Goal: Task Accomplishment & Management: Manage account settings

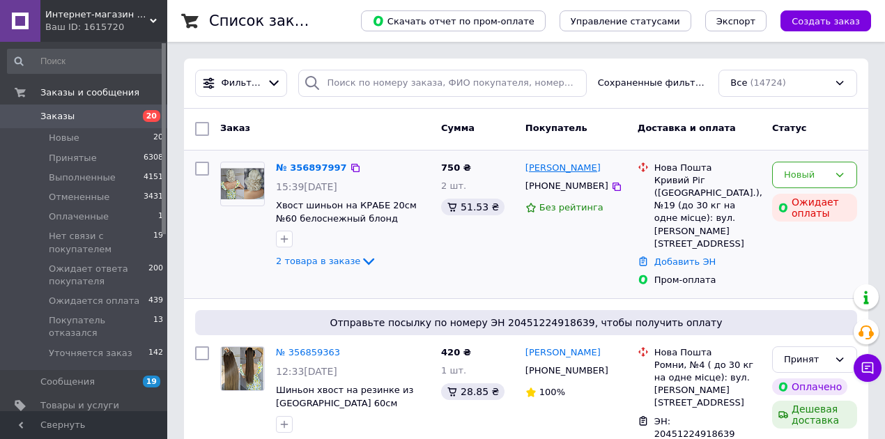
click at [546, 169] on link "[PERSON_NAME]" at bounding box center [562, 168] width 75 height 13
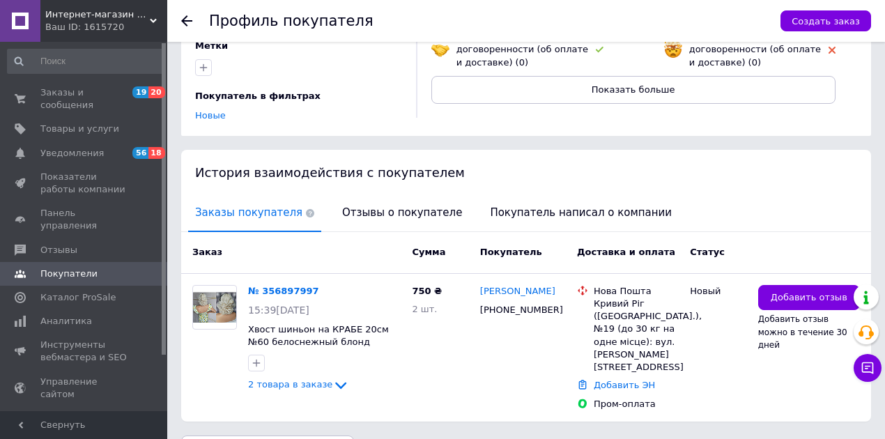
scroll to position [185, 0]
click at [402, 201] on span "Отзывы о покупателе" at bounding box center [402, 213] width 134 height 36
click at [402, 136] on div "[PERSON_NAME] Редактировать [PHONE_NUMBER] [GEOGRAPHIC_DATA] ([GEOGRAPHIC_DATA]…" at bounding box center [305, 2] width 221 height 265
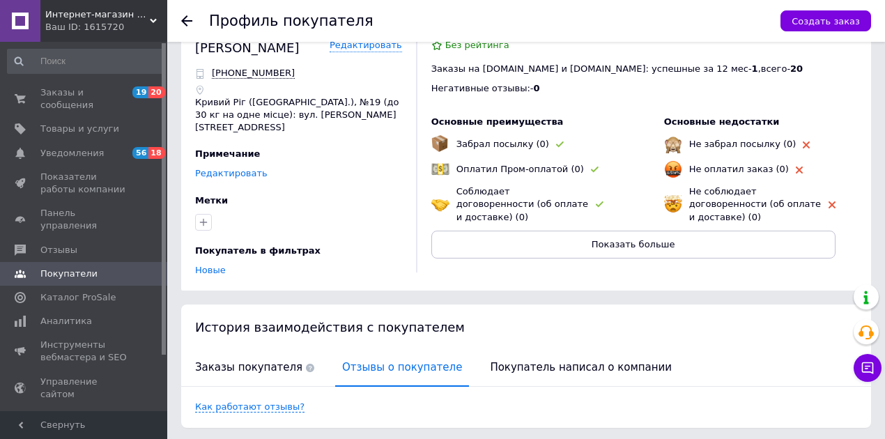
scroll to position [0, 0]
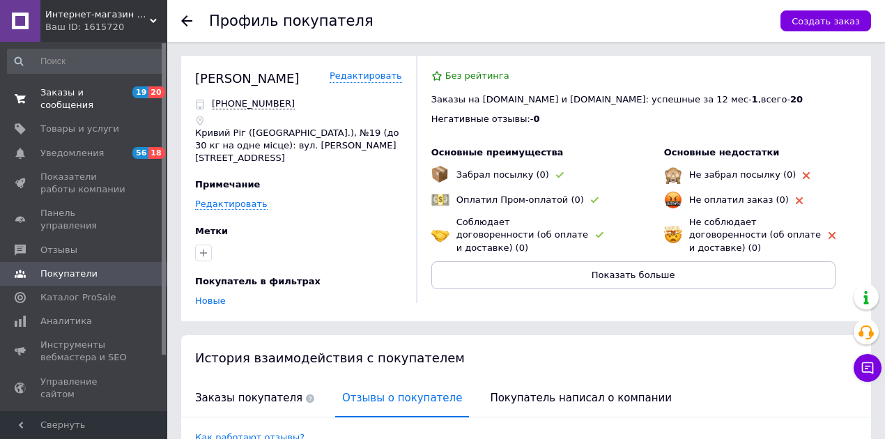
click at [86, 99] on span "Заказы и сообщения" at bounding box center [84, 98] width 88 height 25
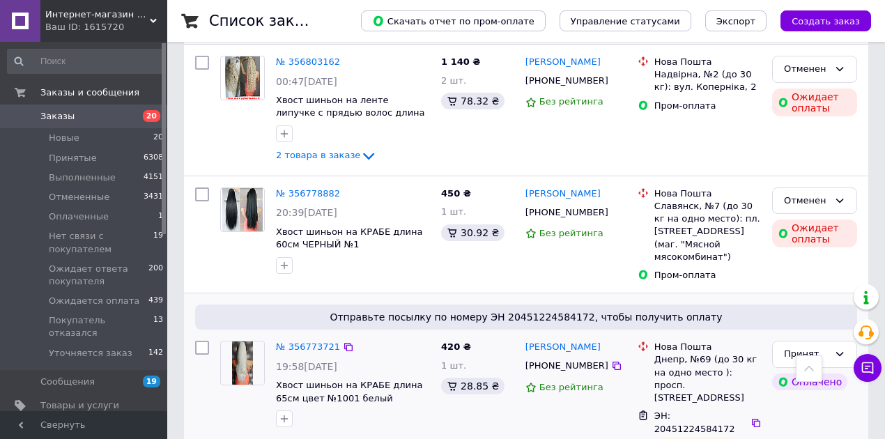
scroll to position [836, 0]
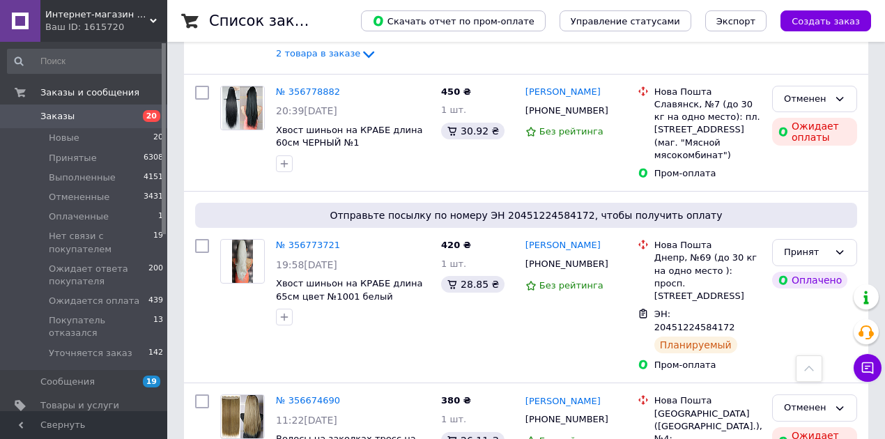
click at [318, 240] on link "№ 356773721" at bounding box center [308, 245] width 64 height 10
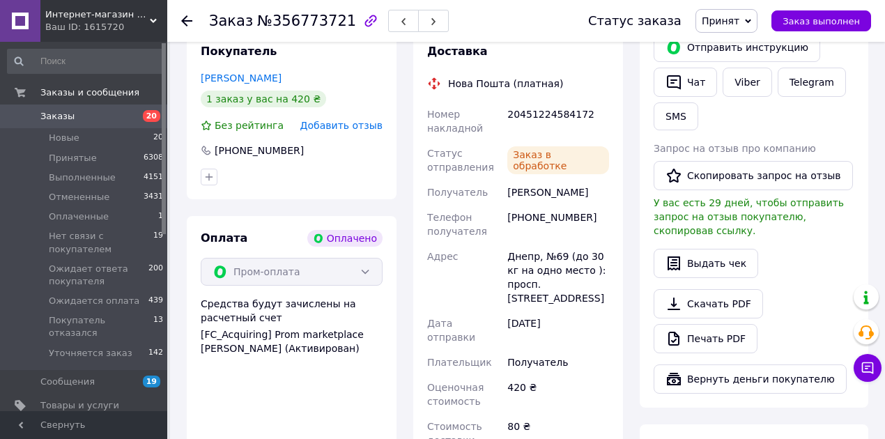
scroll to position [325, 0]
click at [706, 249] on button "Выдать чек" at bounding box center [705, 263] width 105 height 29
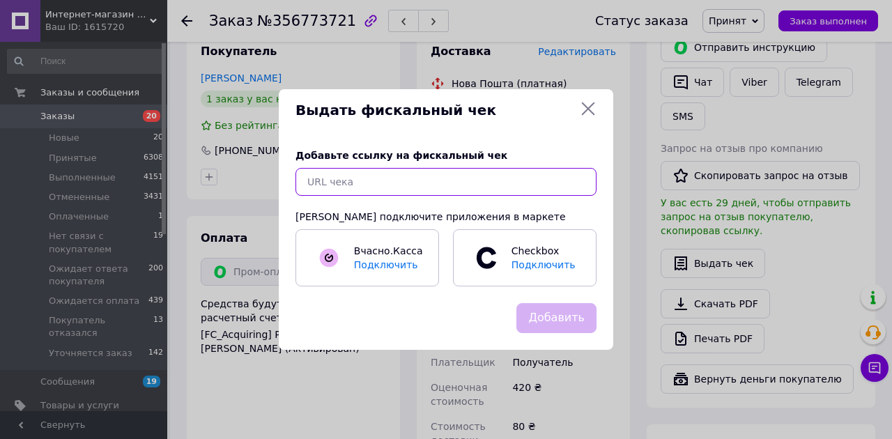
paste input "[URL][DOMAIN_NAME]"
type input "[URL][DOMAIN_NAME]"
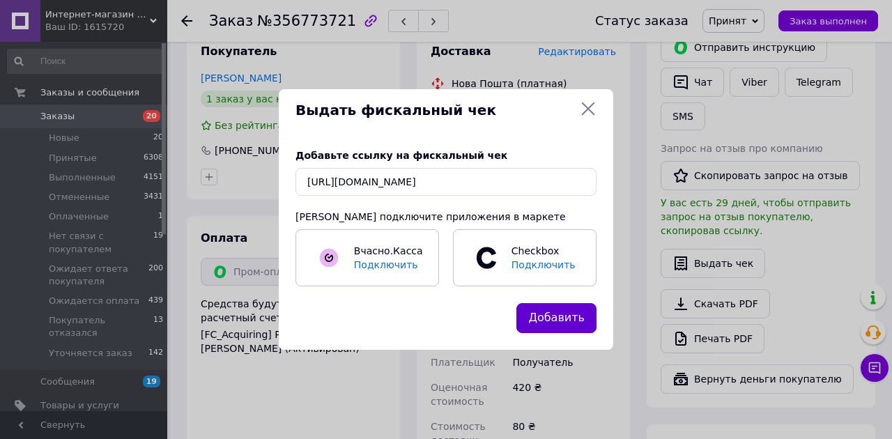
click at [548, 325] on button "Добавить" at bounding box center [556, 318] width 80 height 30
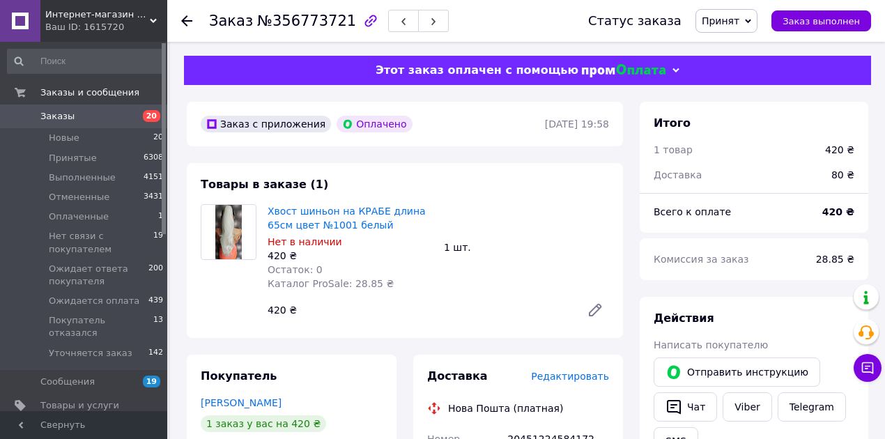
scroll to position [0, 0]
click at [128, 116] on span "Заказы" at bounding box center [84, 116] width 88 height 13
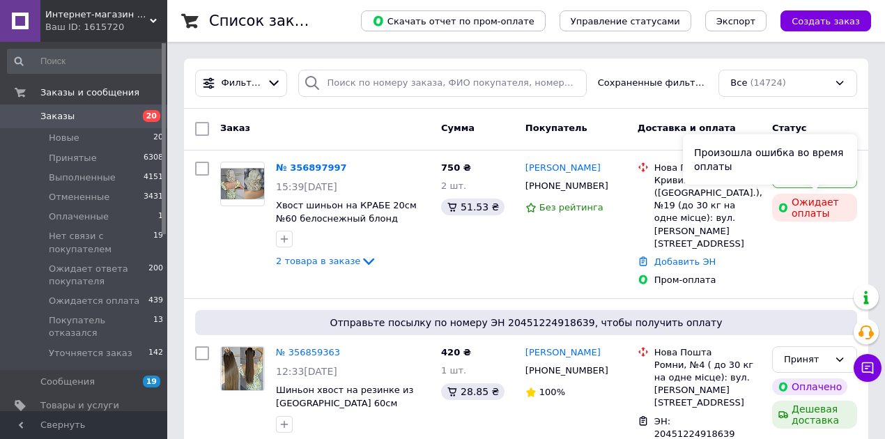
click at [844, 178] on div "Произошла ошибка во время оплаты" at bounding box center [770, 159] width 174 height 50
click at [839, 181] on div "Новый" at bounding box center [814, 175] width 85 height 27
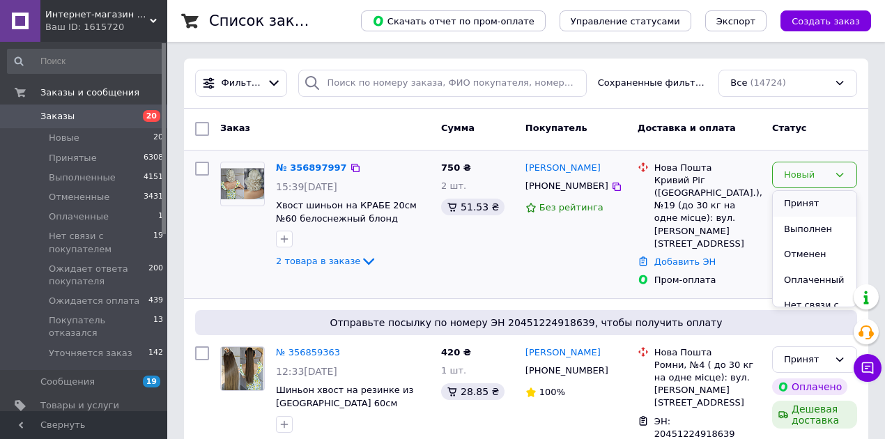
click at [807, 199] on li "Принят" at bounding box center [815, 204] width 84 height 26
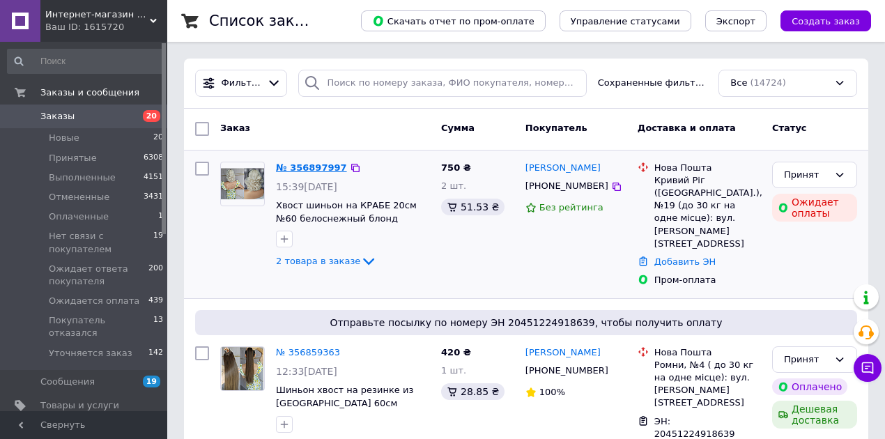
click at [327, 166] on link "№ 356897997" at bounding box center [311, 167] width 71 height 10
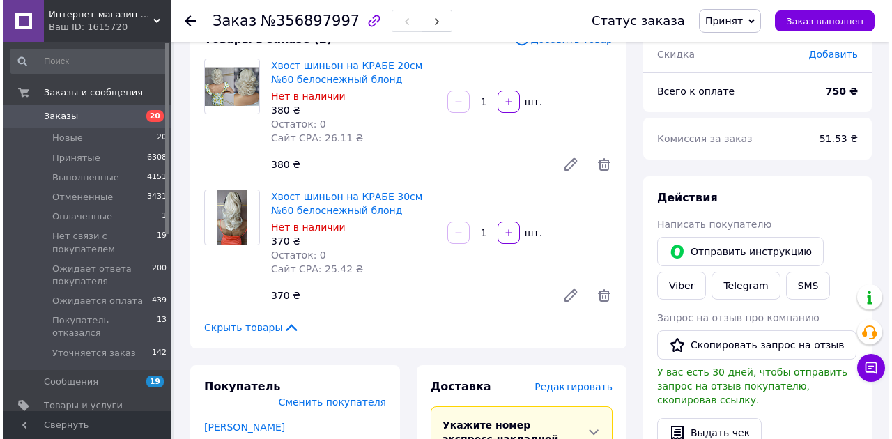
scroll to position [232, 0]
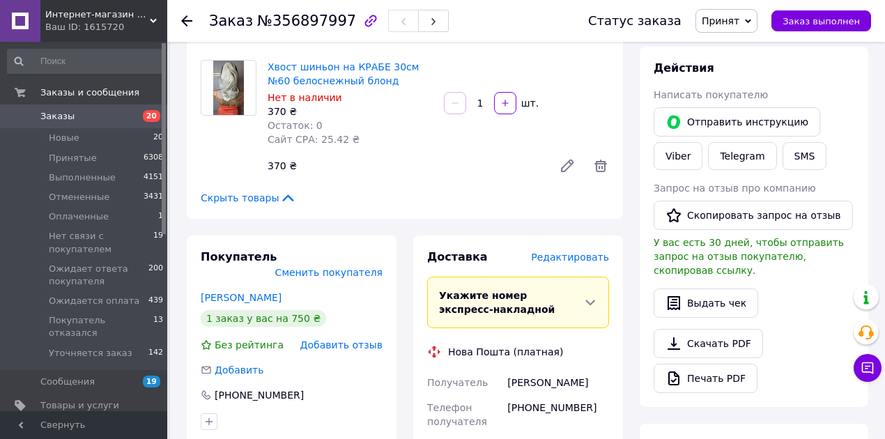
click at [555, 261] on span "Редактировать" at bounding box center [570, 257] width 78 height 11
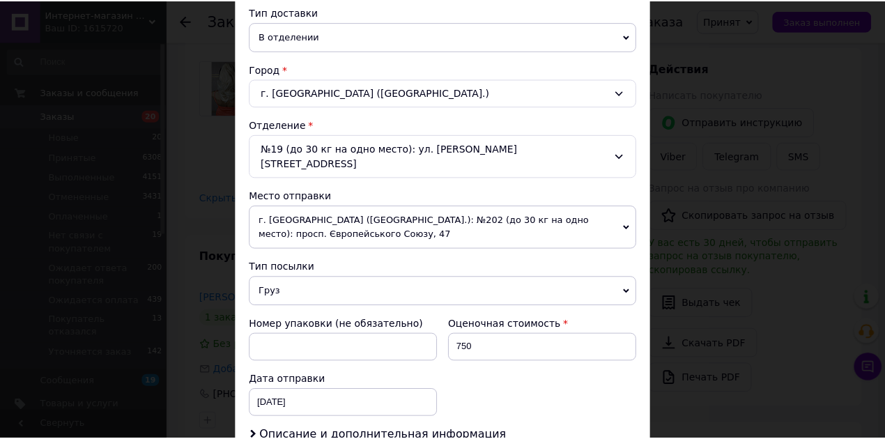
scroll to position [494, 0]
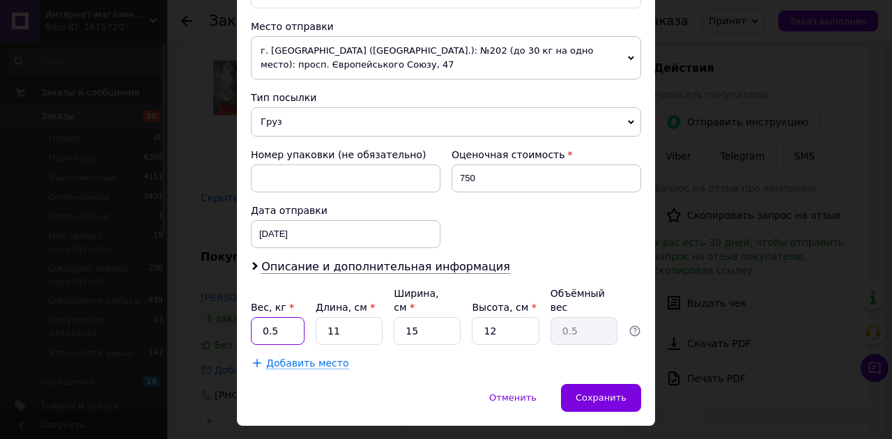
click at [272, 317] on input "0.5" at bounding box center [278, 331] width 54 height 28
type input "1"
click at [587, 392] on span "Сохранить" at bounding box center [600, 397] width 51 height 10
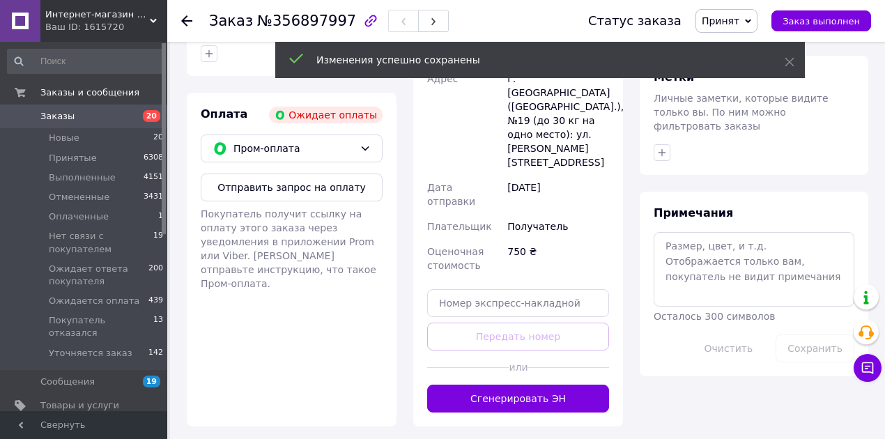
scroll to position [603, 0]
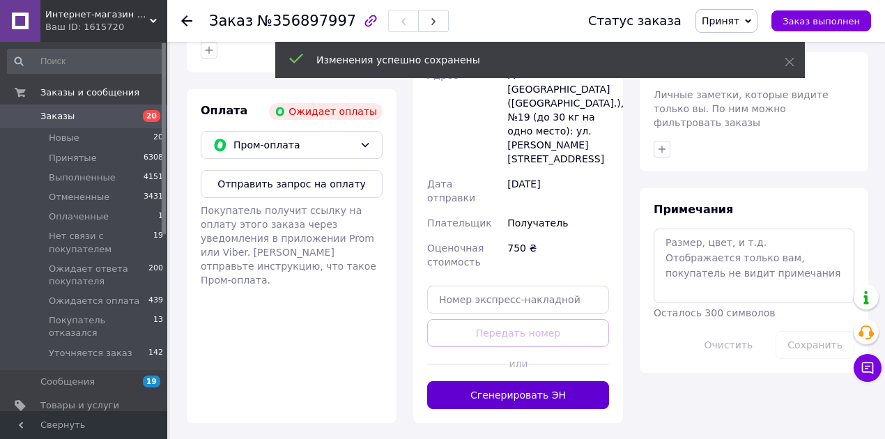
click at [562, 381] on button "Сгенерировать ЭН" at bounding box center [518, 395] width 182 height 28
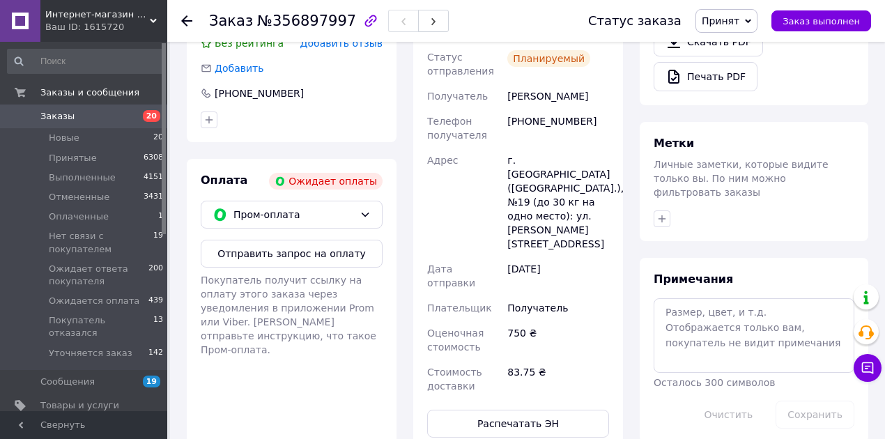
scroll to position [511, 0]
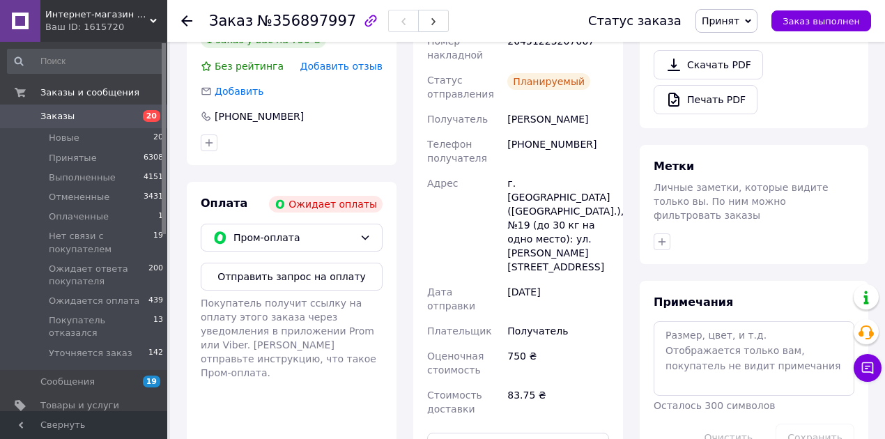
click at [88, 112] on span "Заказы" at bounding box center [84, 116] width 88 height 13
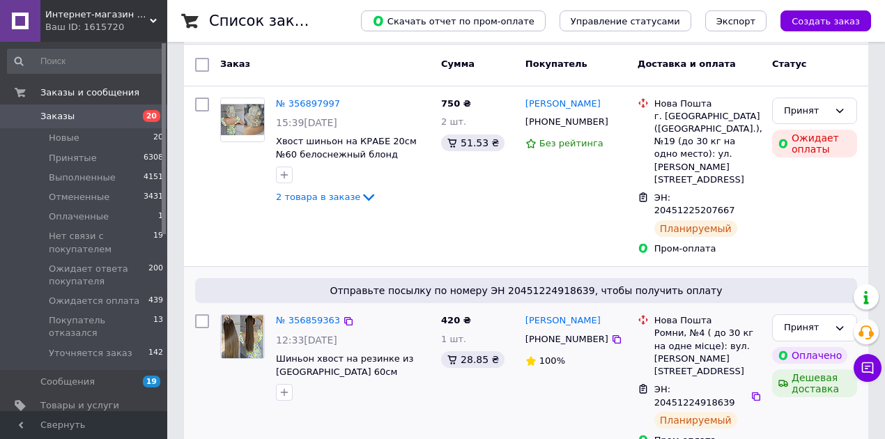
scroll to position [185, 0]
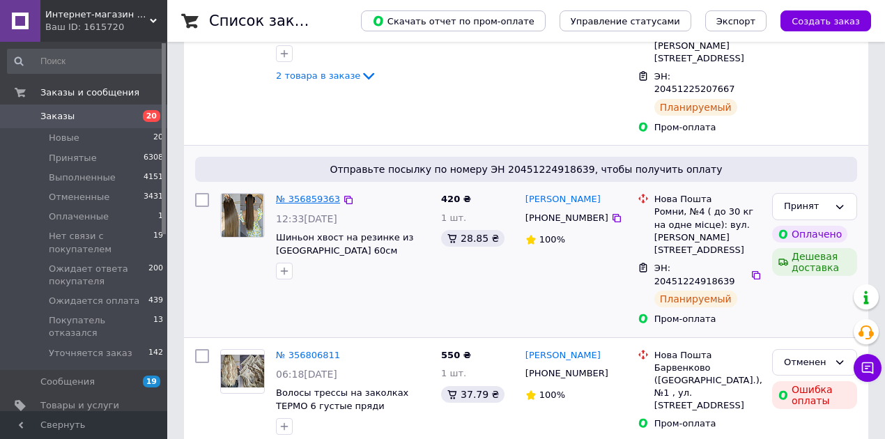
click at [307, 194] on link "№ 356859363" at bounding box center [308, 199] width 64 height 10
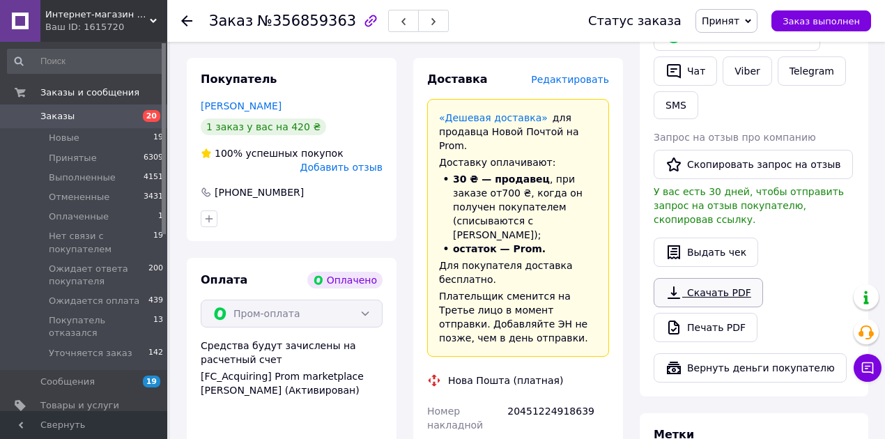
scroll to position [325, 0]
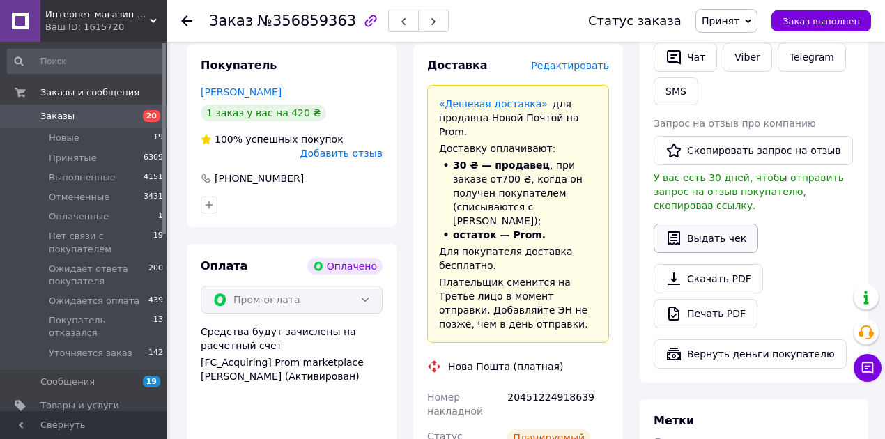
click at [705, 225] on button "Выдать чек" at bounding box center [705, 238] width 105 height 29
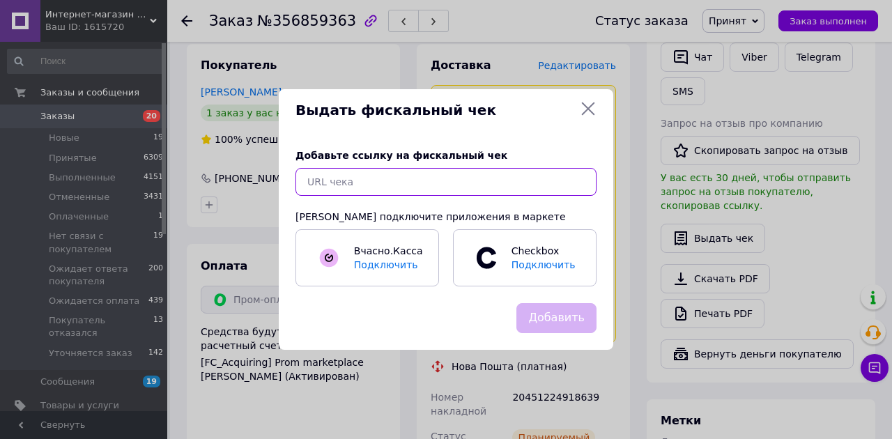
paste input "[URL][DOMAIN_NAME]"
type input "[URL][DOMAIN_NAME]"
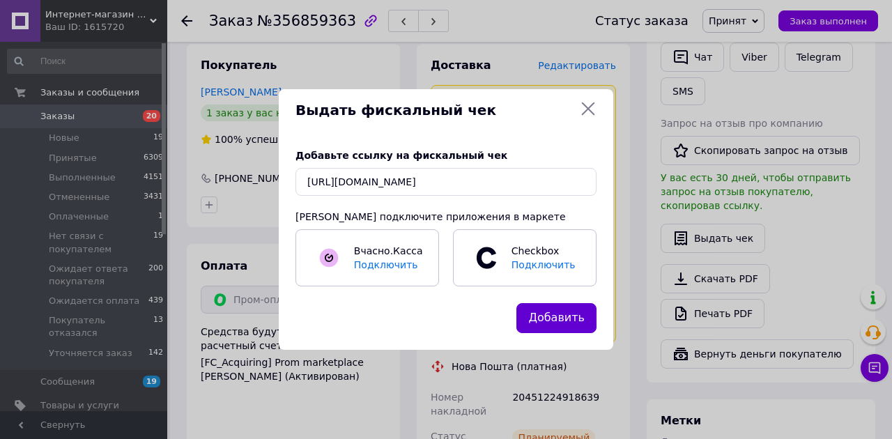
click at [546, 316] on button "Добавить" at bounding box center [556, 318] width 80 height 30
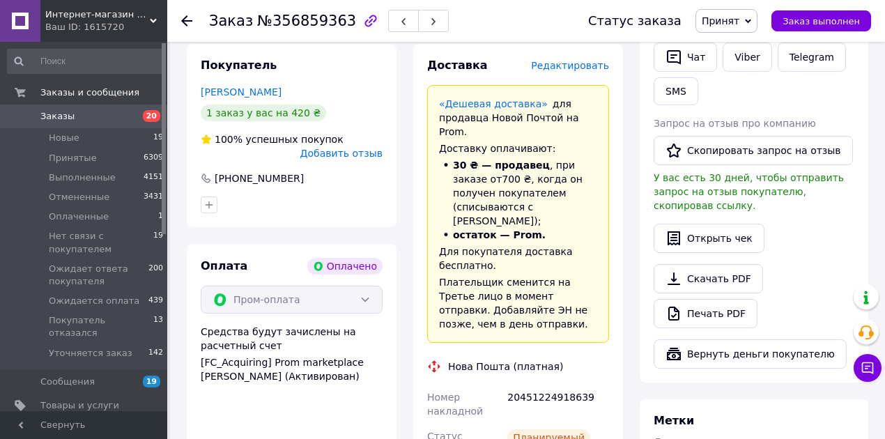
click at [102, 118] on span "Заказы" at bounding box center [84, 116] width 88 height 13
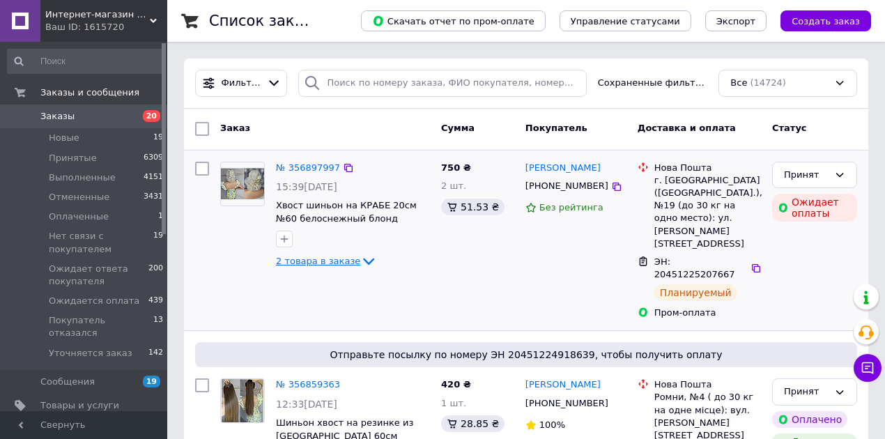
click at [339, 265] on span "2 товара в заказе" at bounding box center [318, 261] width 84 height 10
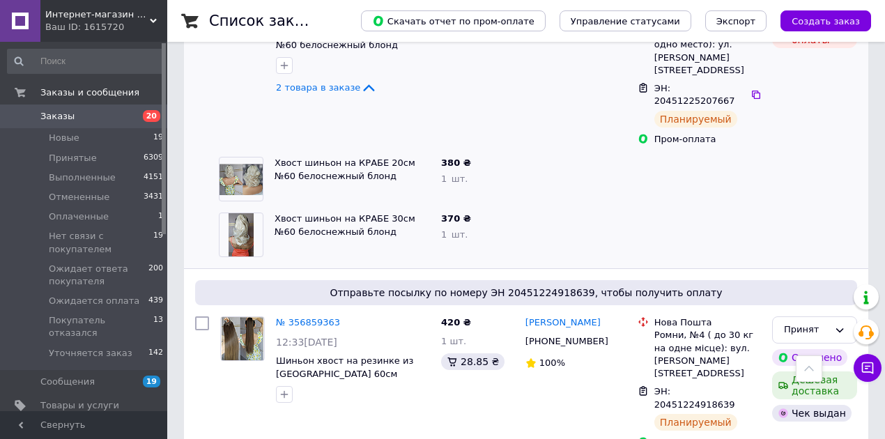
scroll to position [46, 0]
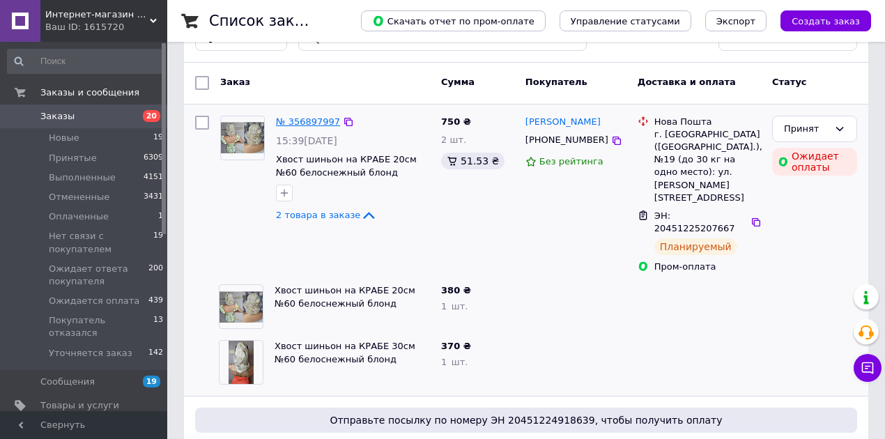
click at [288, 121] on link "№ 356897997" at bounding box center [308, 121] width 64 height 10
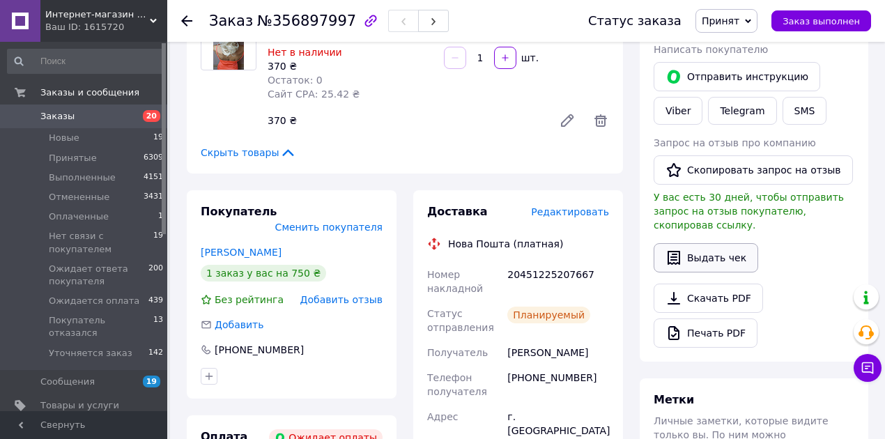
scroll to position [279, 0]
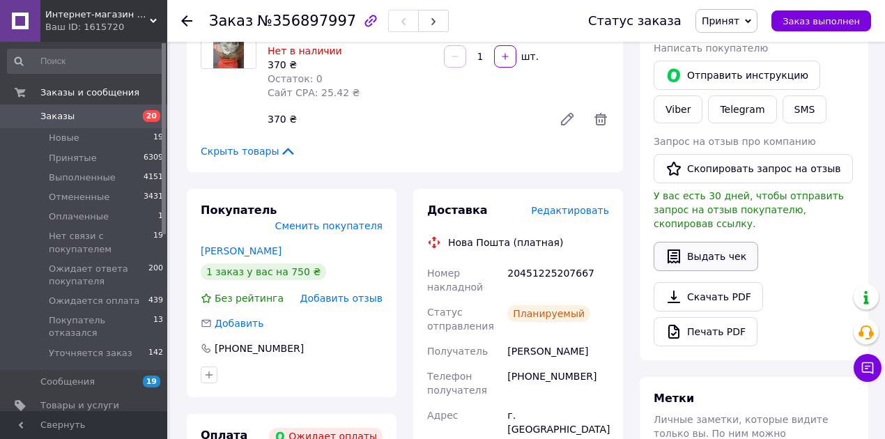
click at [699, 242] on button "Выдать чек" at bounding box center [705, 256] width 105 height 29
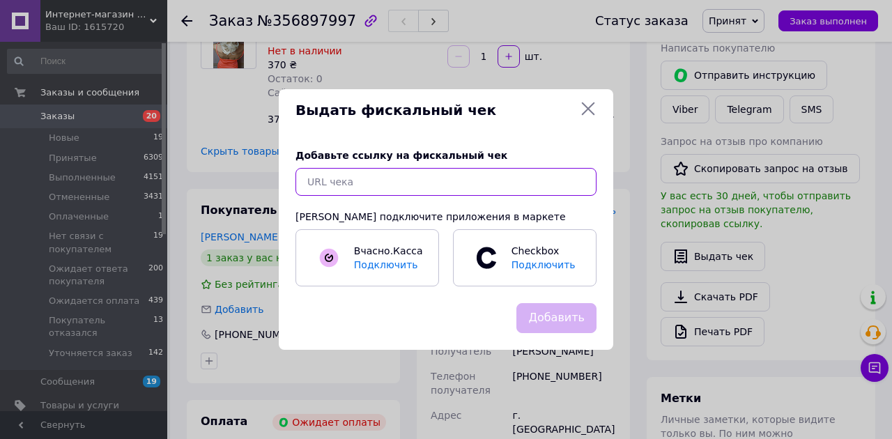
paste input "[URL][DOMAIN_NAME]"
type input "[URL][DOMAIN_NAME]"
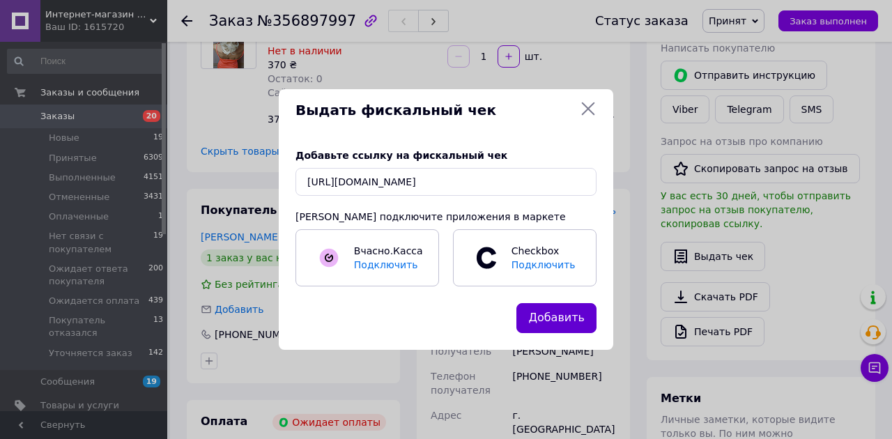
click at [566, 312] on button "Добавить" at bounding box center [556, 318] width 80 height 30
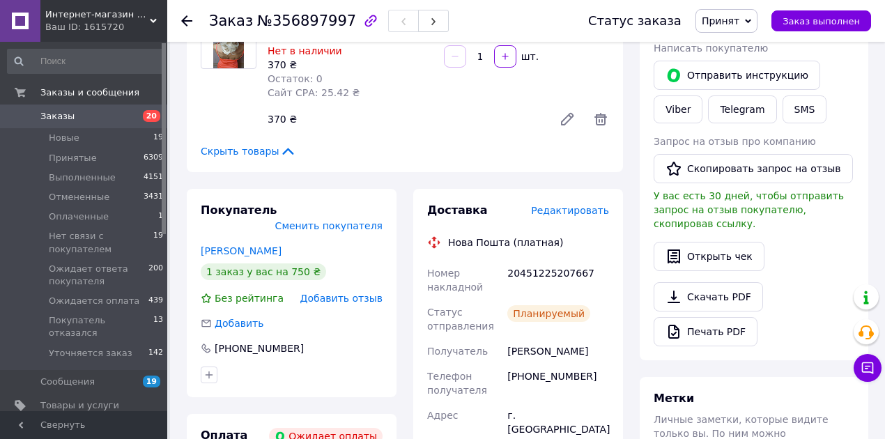
click at [77, 115] on span "Заказы" at bounding box center [84, 116] width 88 height 13
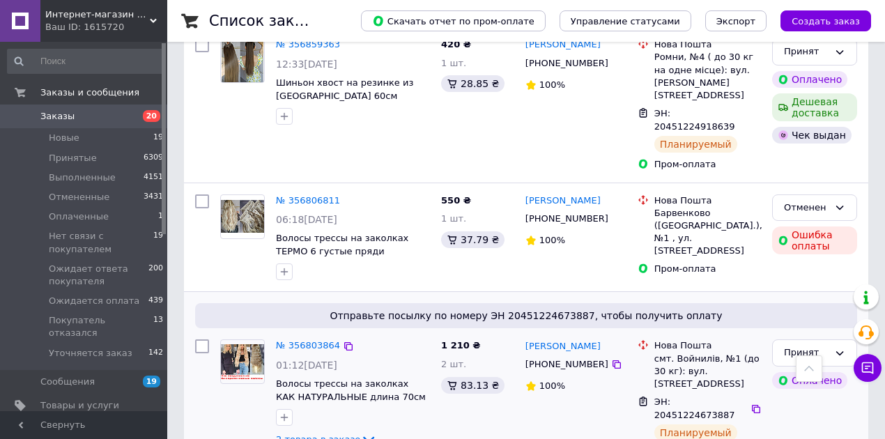
scroll to position [371, 0]
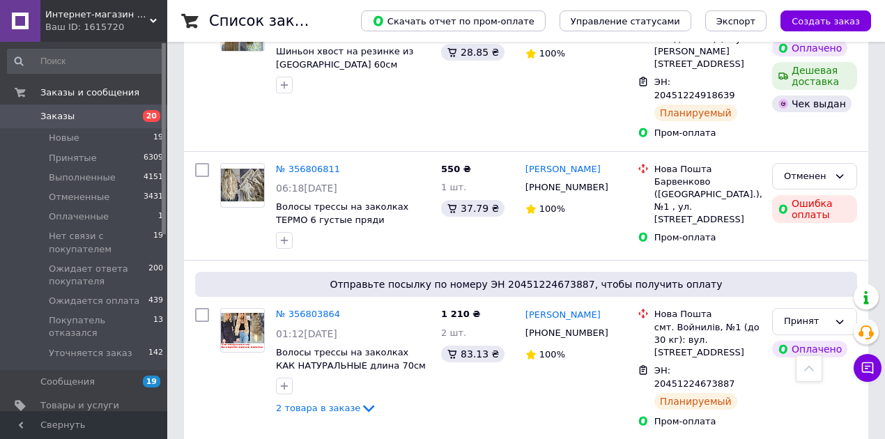
click at [99, 109] on link "Заказы 20" at bounding box center [85, 117] width 171 height 24
